Goal: Find contact information: Find contact information

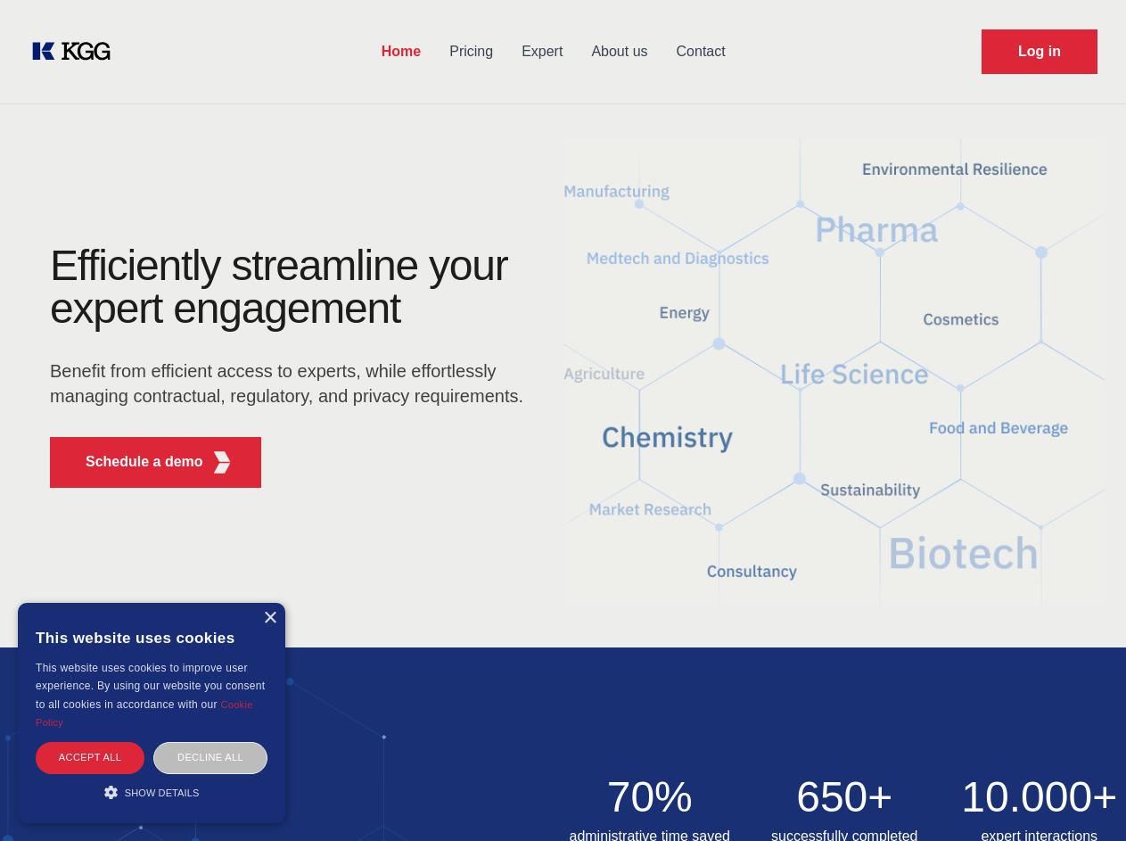
click at [562, 420] on div "Efficiently streamline your expert engagement Benefit from efficient access to …" at bounding box center [292, 373] width 542 height 258
click at [134, 462] on p "Schedule a demo" at bounding box center [145, 461] width 118 height 21
click at [269, 618] on div "× This website uses cookies This website uses cookies to improve user experienc…" at bounding box center [151, 713] width 267 height 220
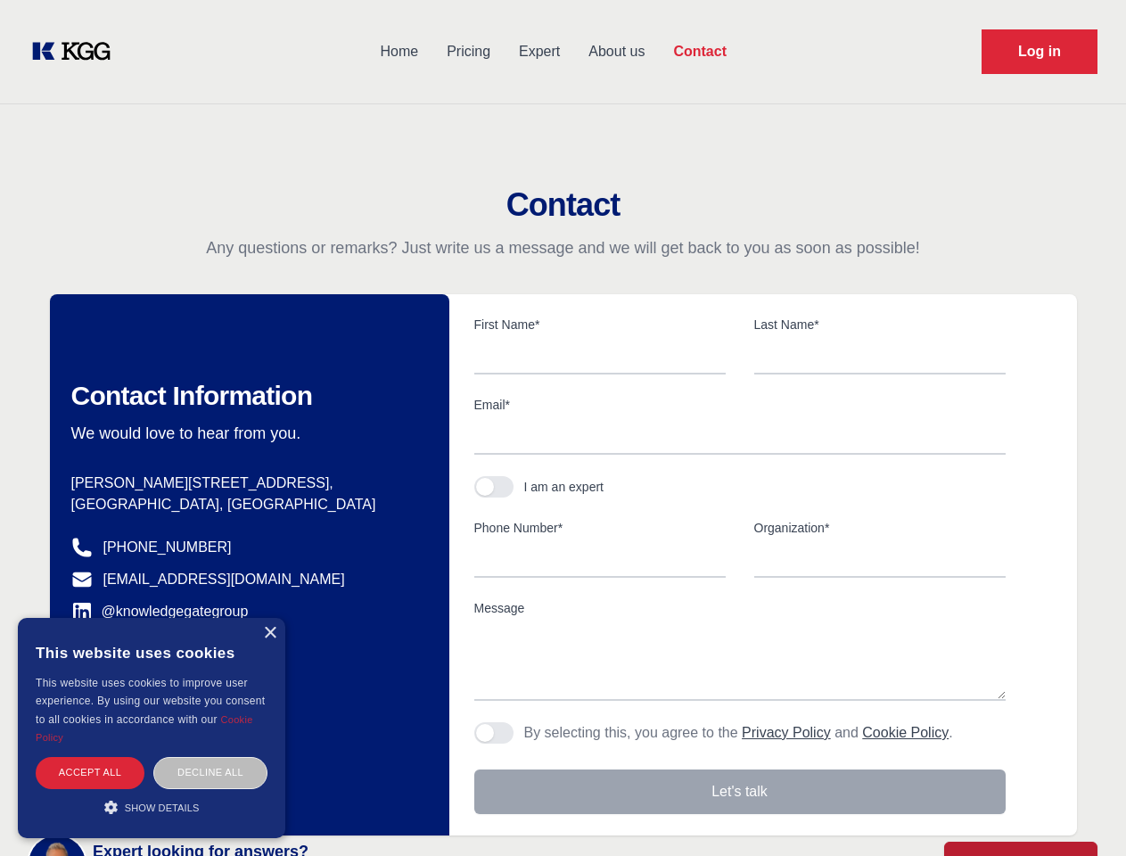
click at [90, 757] on div "Accept all" at bounding box center [90, 772] width 109 height 31
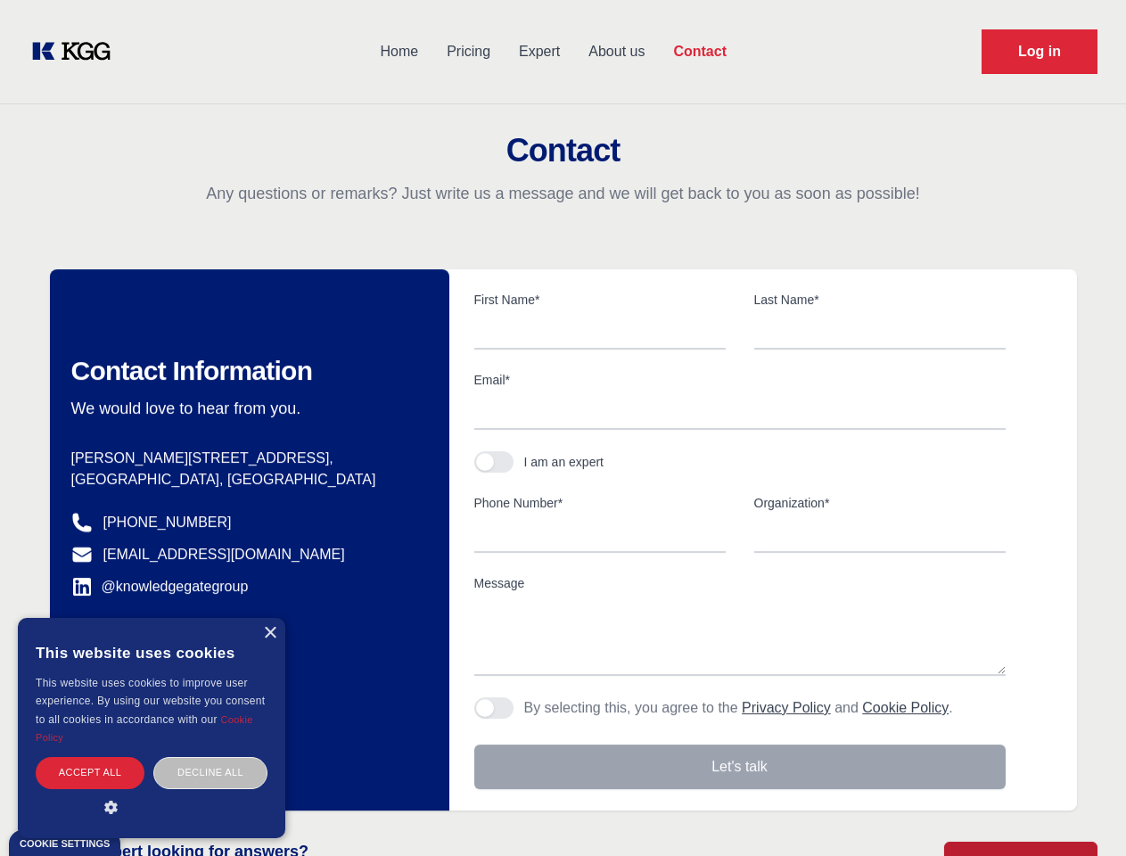
click at [210, 757] on div "Decline all" at bounding box center [210, 772] width 114 height 31
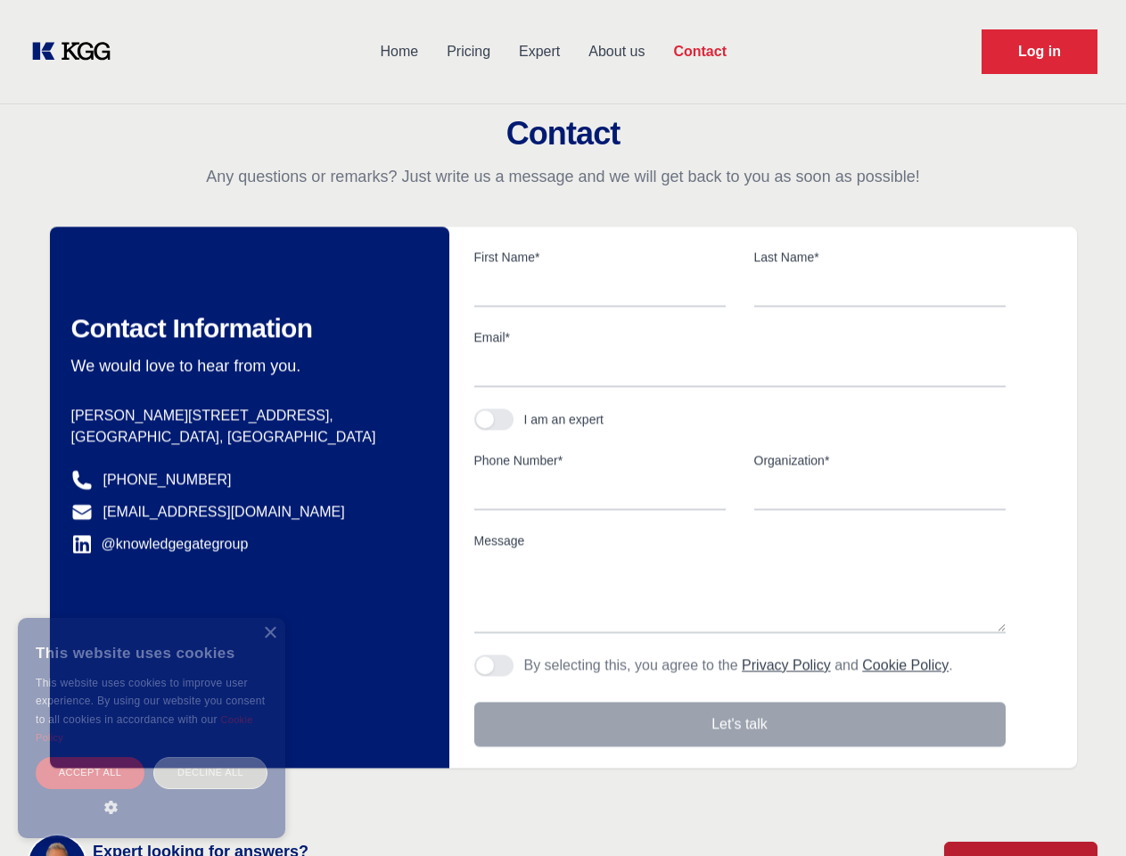
click at [152, 791] on main "Contact Any questions or remarks? Just write us a message and we will get back …" at bounding box center [563, 464] width 1126 height 928
